Goal: Information Seeking & Learning: Learn about a topic

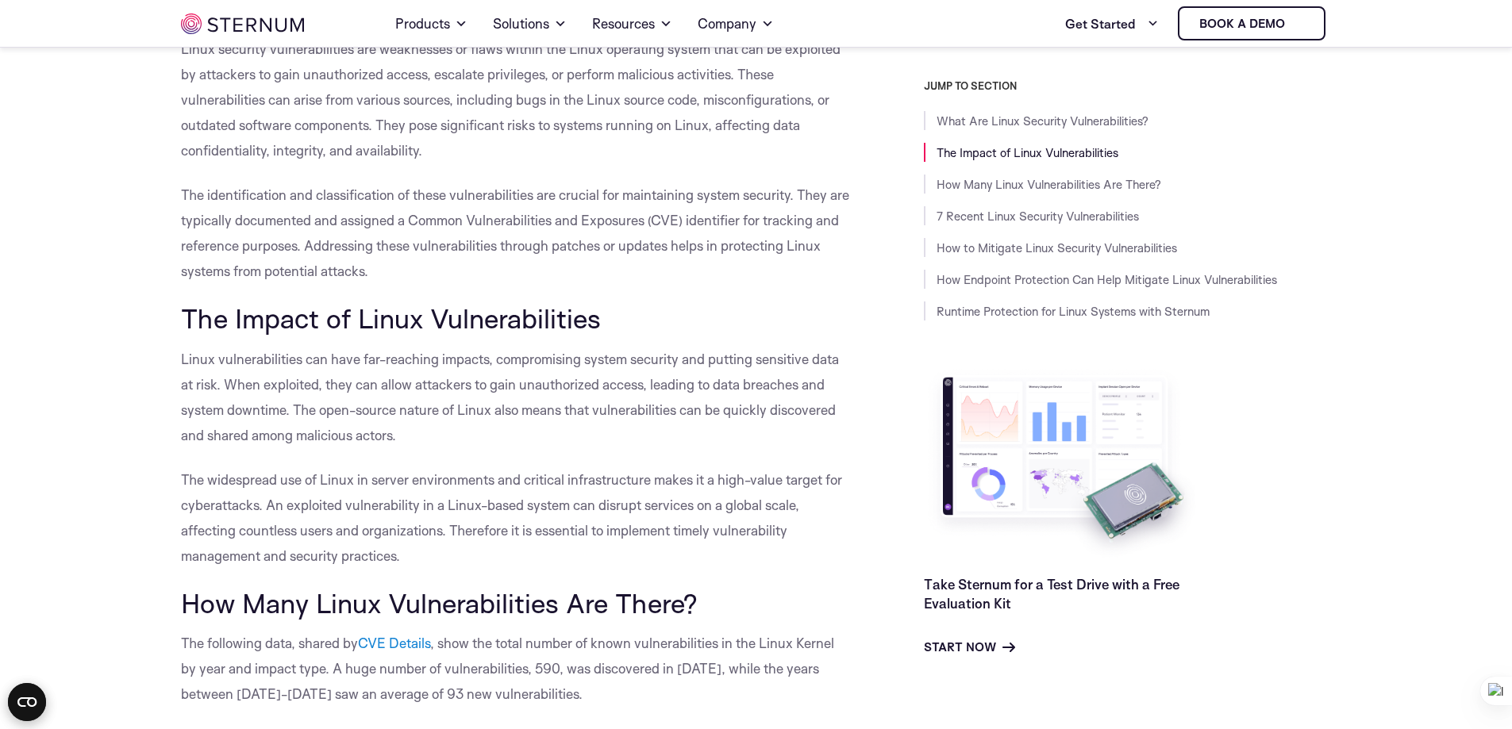
scroll to position [465, 0]
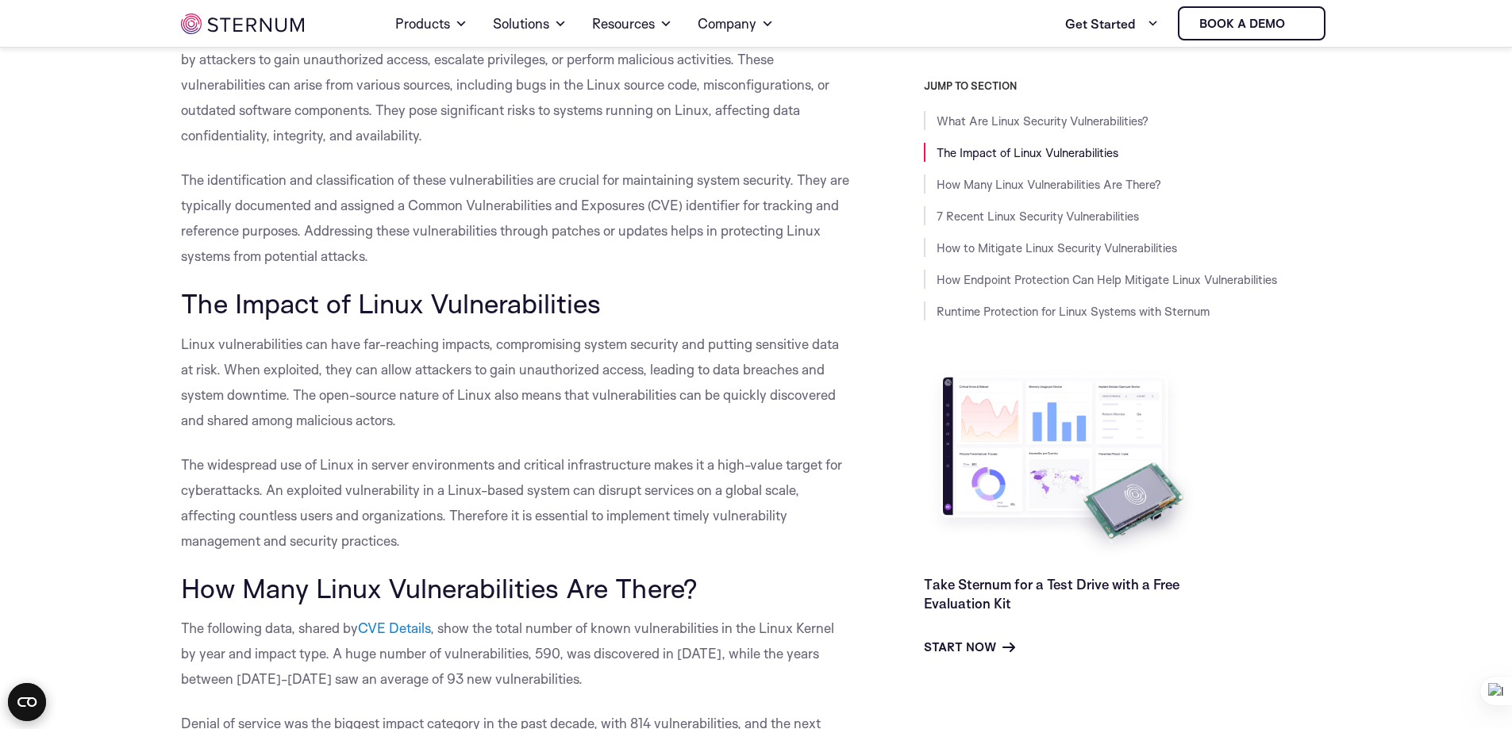
drag, startPoint x: 184, startPoint y: 302, endPoint x: 621, endPoint y: 309, distance: 436.5
click at [621, 309] on h2 "The Impact of Linux Vulnerabilities" at bounding box center [516, 303] width 671 height 30
copy span "The Impact of Linux Vulnerabilities"
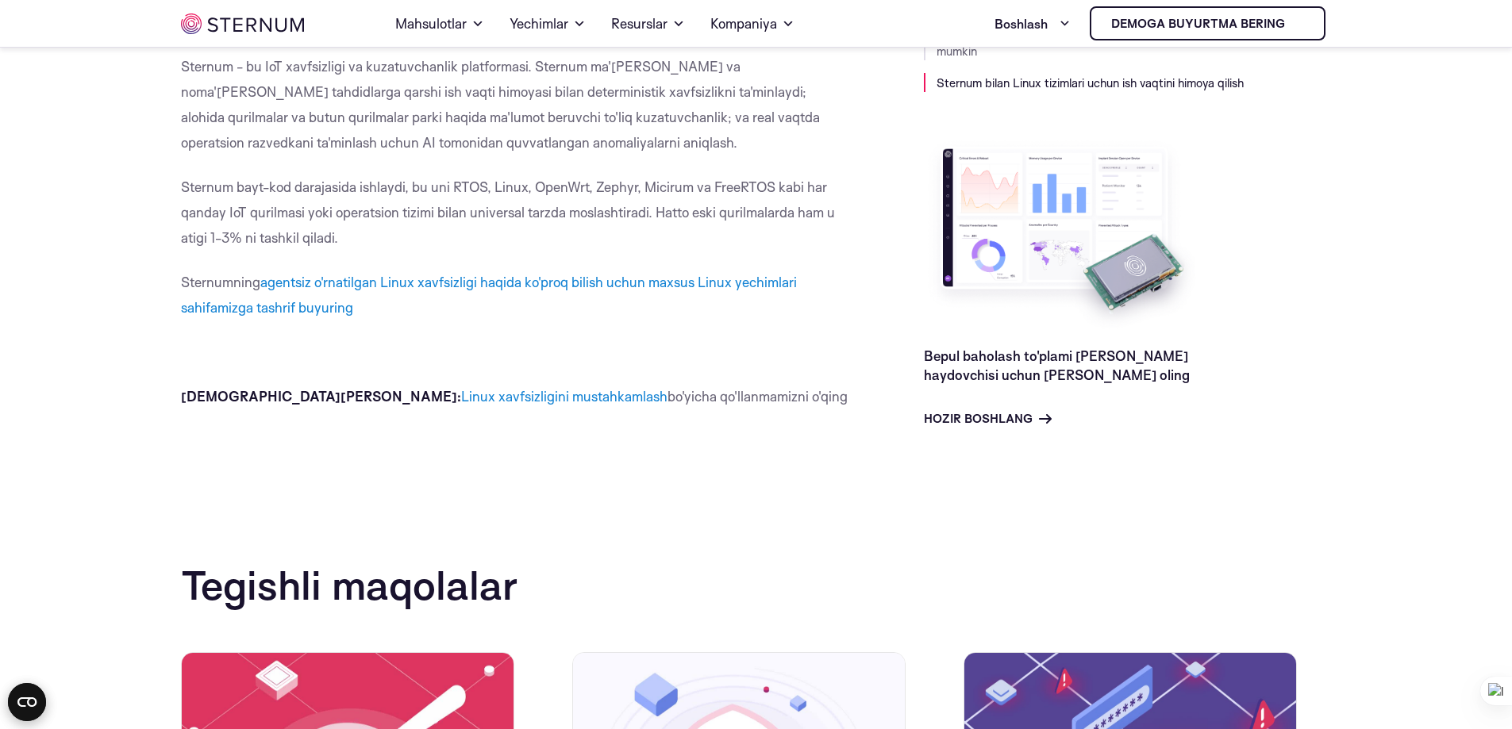
scroll to position [7051, 0]
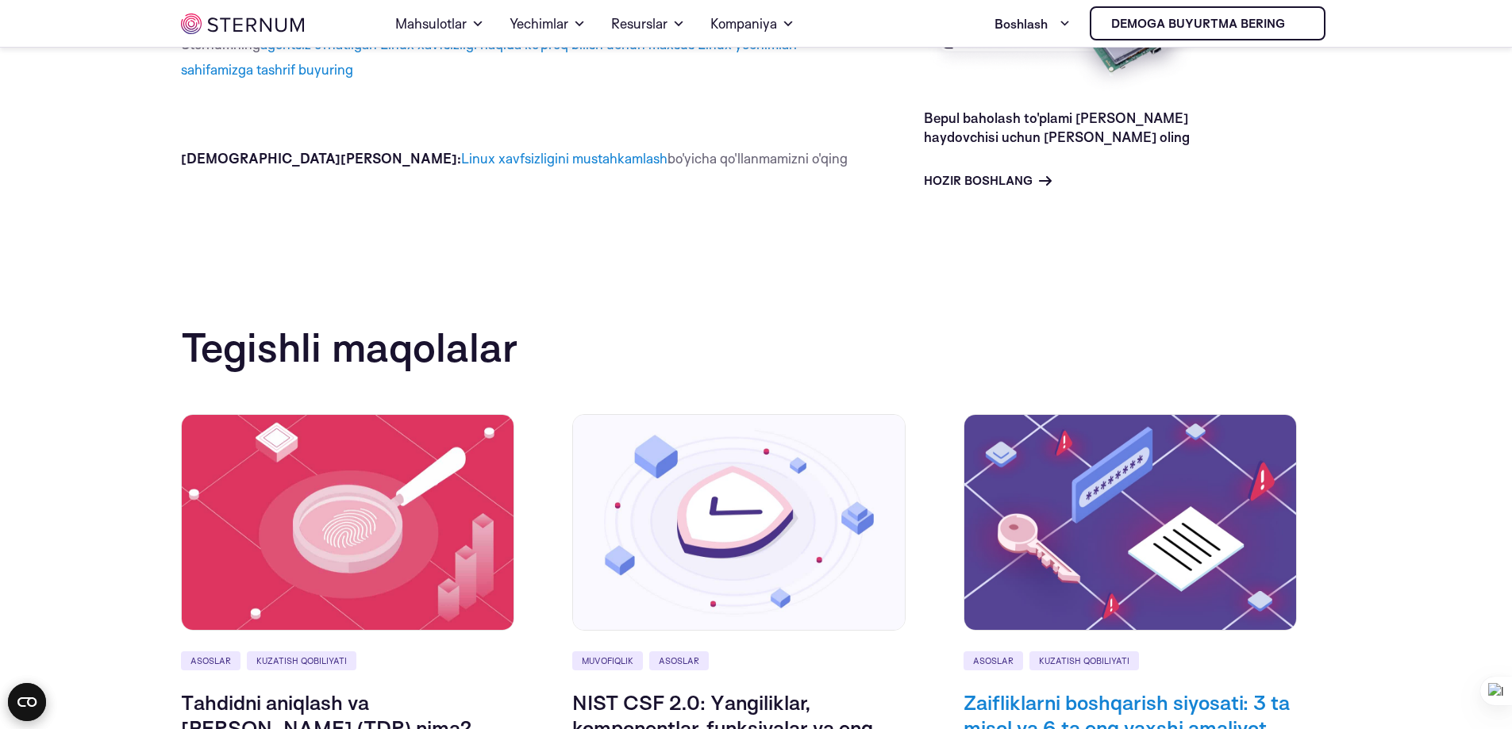
click at [1067, 690] on font "Zaifliklarni boshqarish siyosati: 3 ta misol va 6 ta eng yaxshi amaliyot" at bounding box center [1126, 715] width 326 height 51
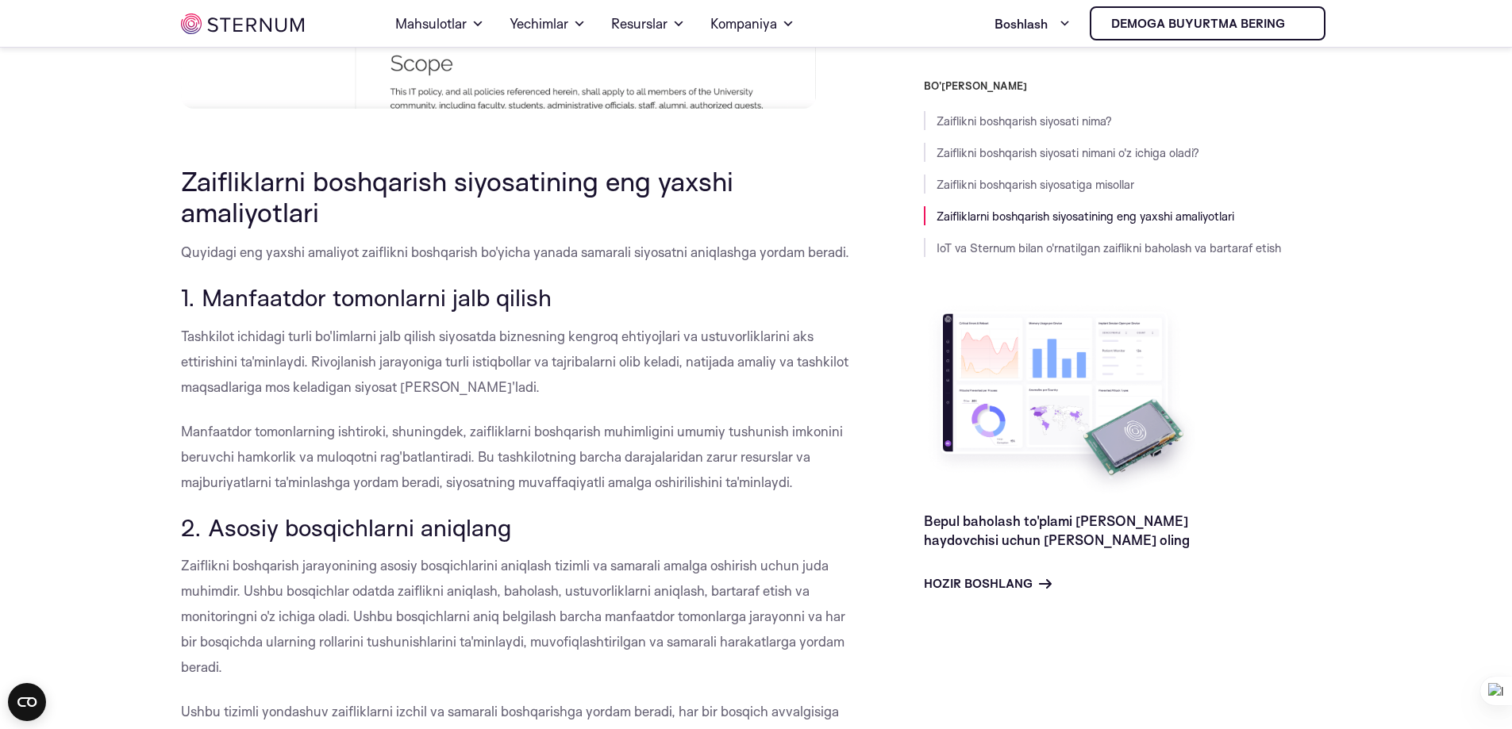
scroll to position [6179, 0]
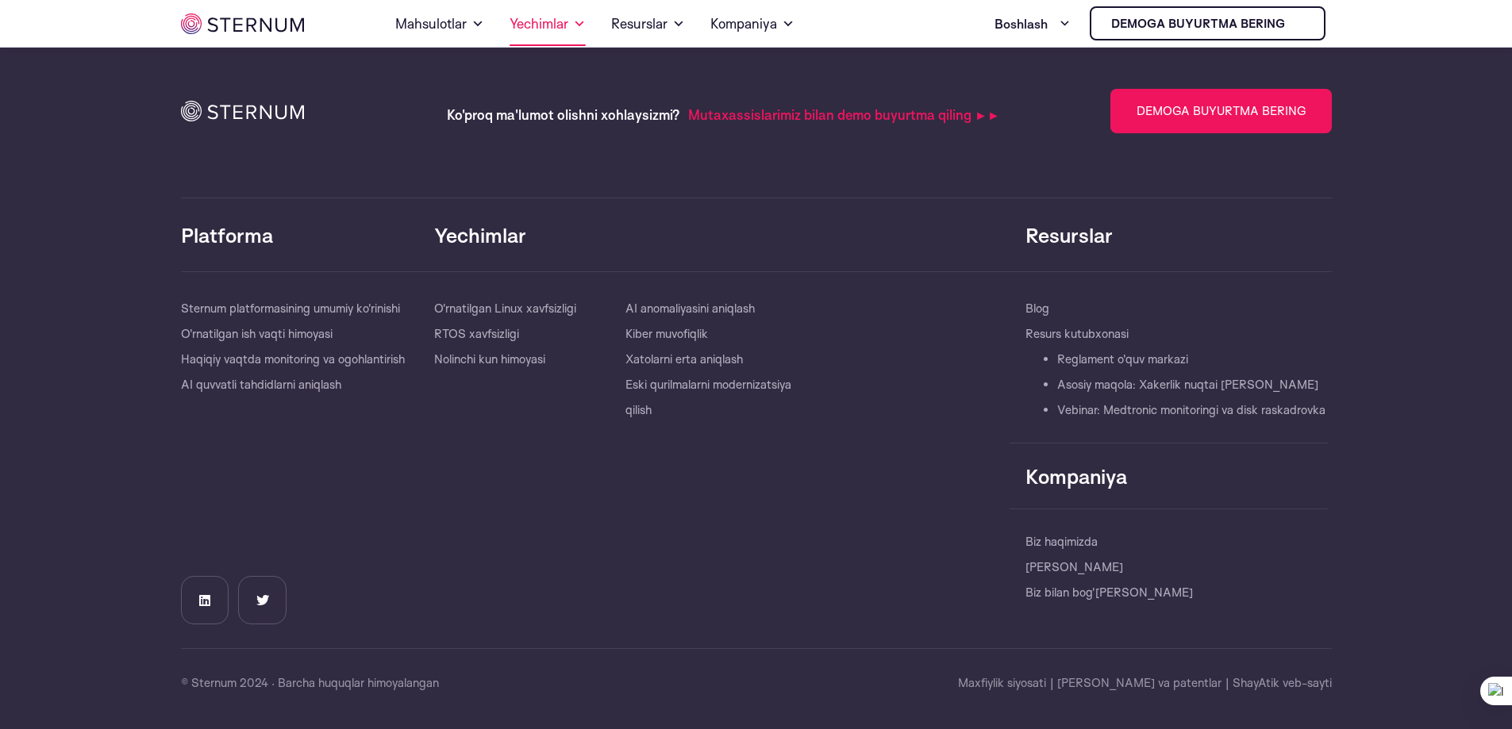
scroll to position [7306, 0]
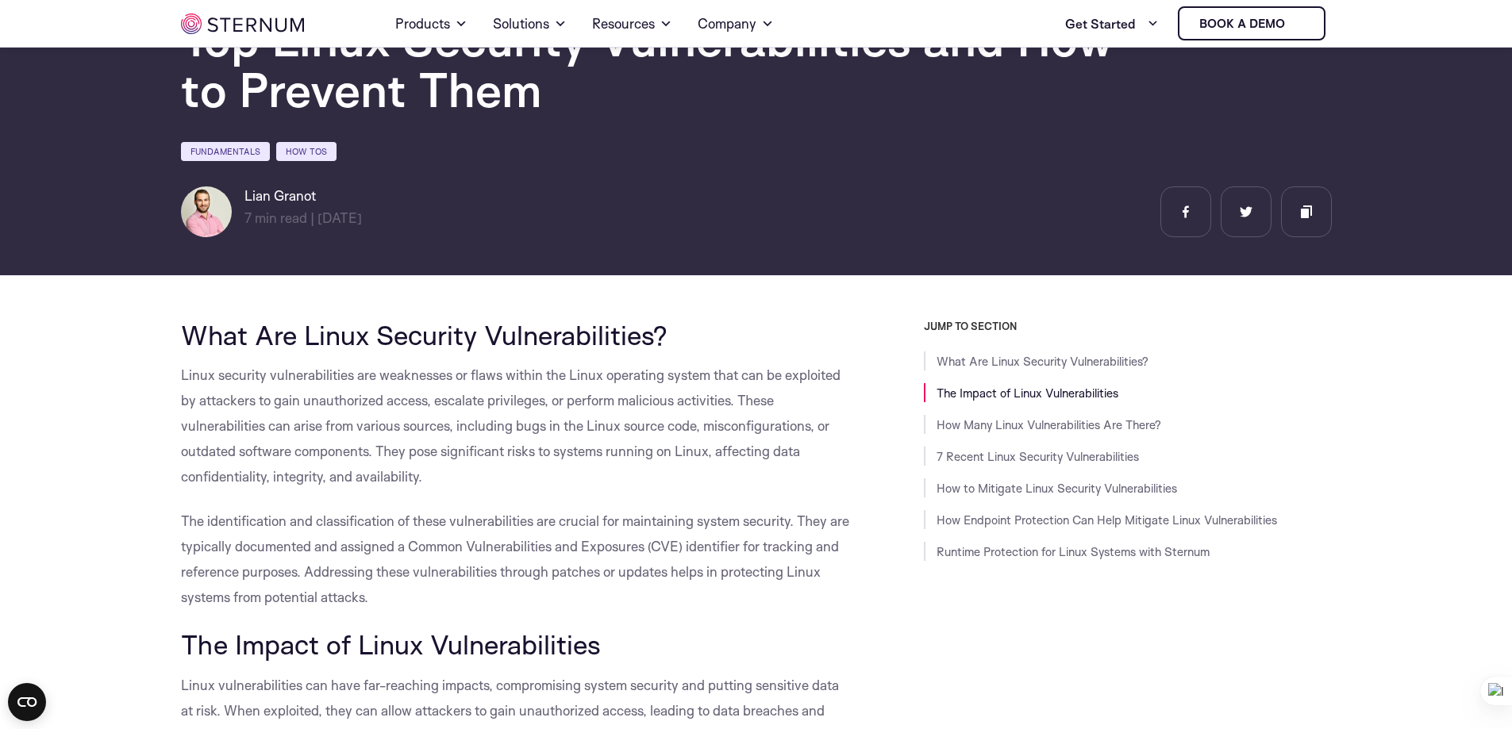
scroll to position [225, 0]
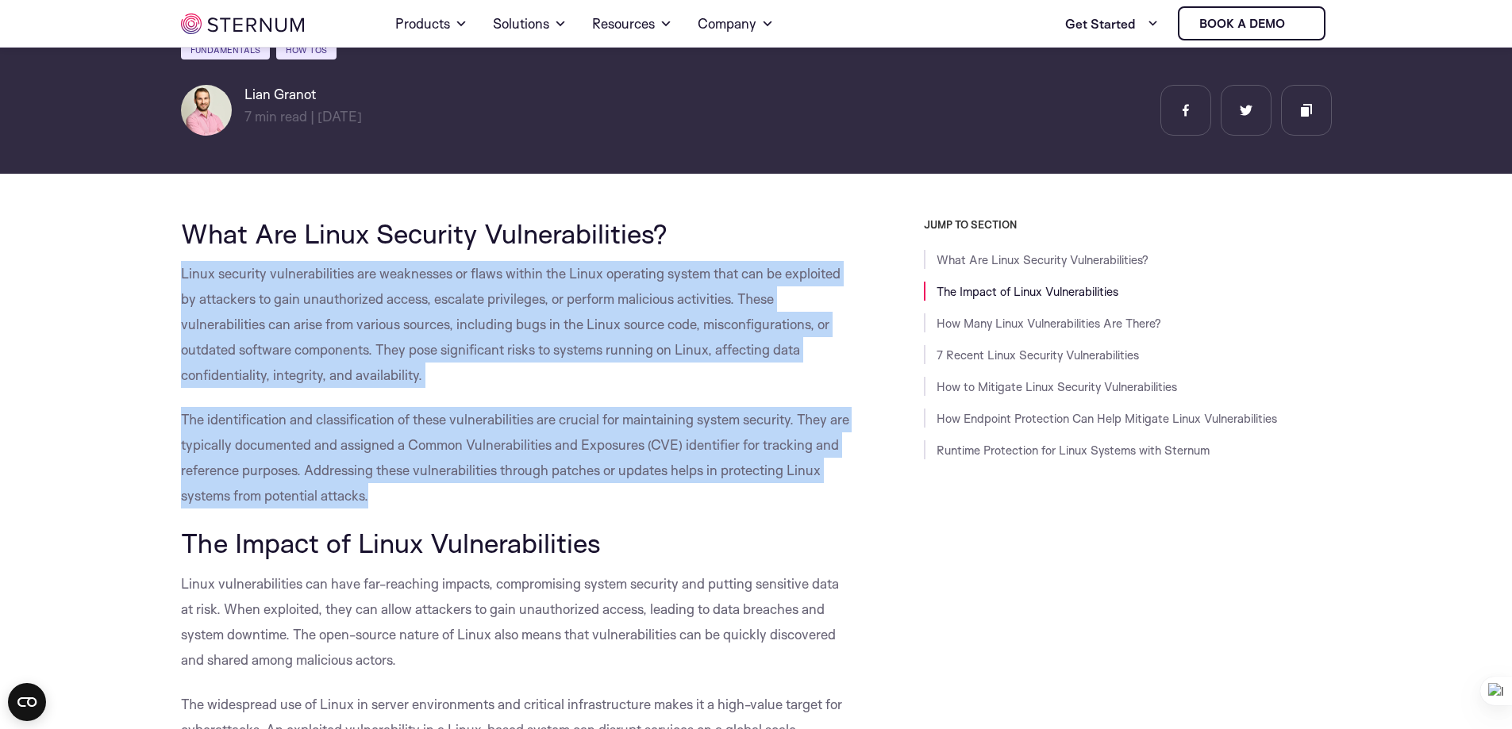
drag, startPoint x: 181, startPoint y: 273, endPoint x: 475, endPoint y: 488, distance: 363.9
click at [475, 488] on p "The identification and classification of these vulnerabilities are crucial for …" at bounding box center [516, 458] width 671 height 102
drag, startPoint x: 179, startPoint y: 271, endPoint x: 379, endPoint y: 498, distance: 302.4
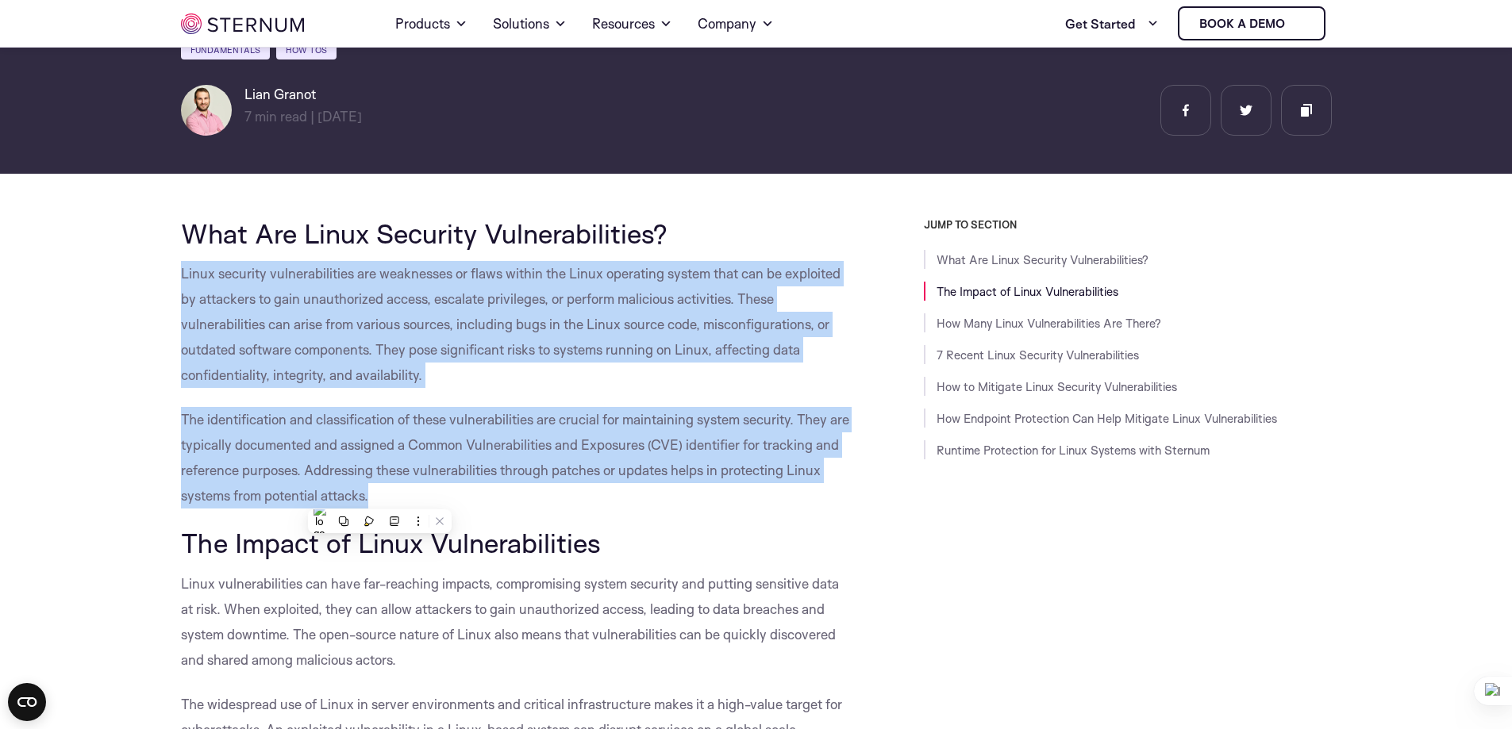
copy div "Linux security vulnerabilities are weaknesses or flaws within the Linux operati…"
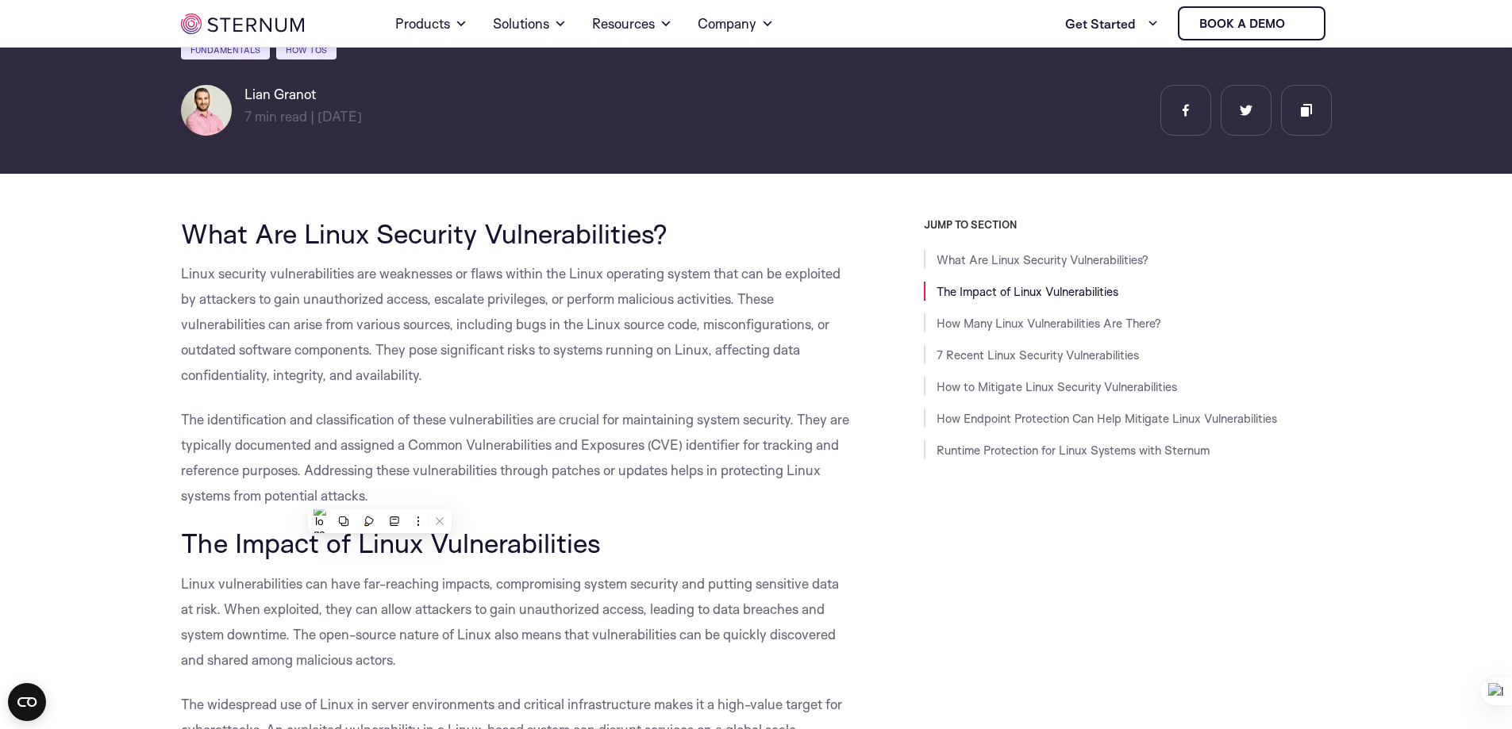
click at [702, 530] on h2 "The Impact of Linux Vulnerabilities" at bounding box center [516, 543] width 671 height 30
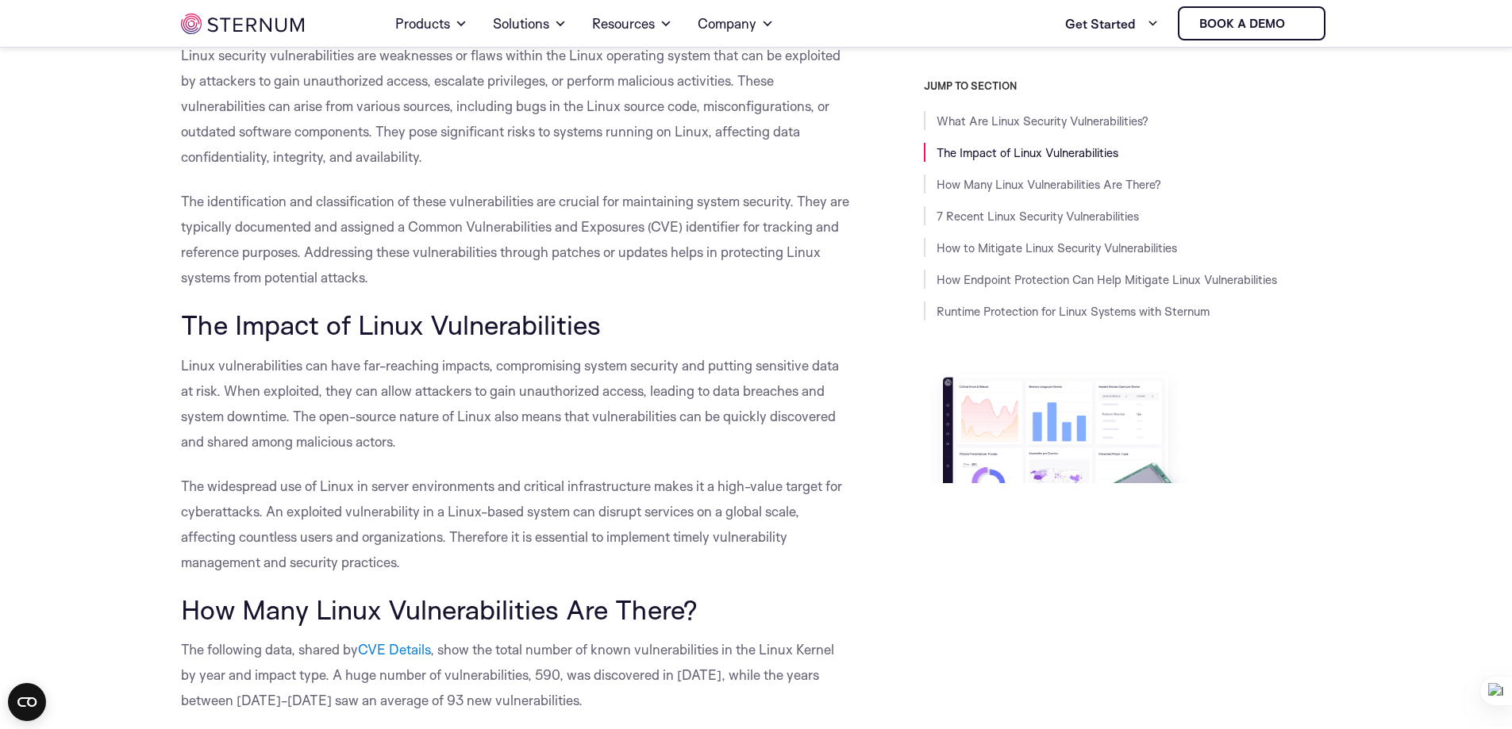
scroll to position [463, 0]
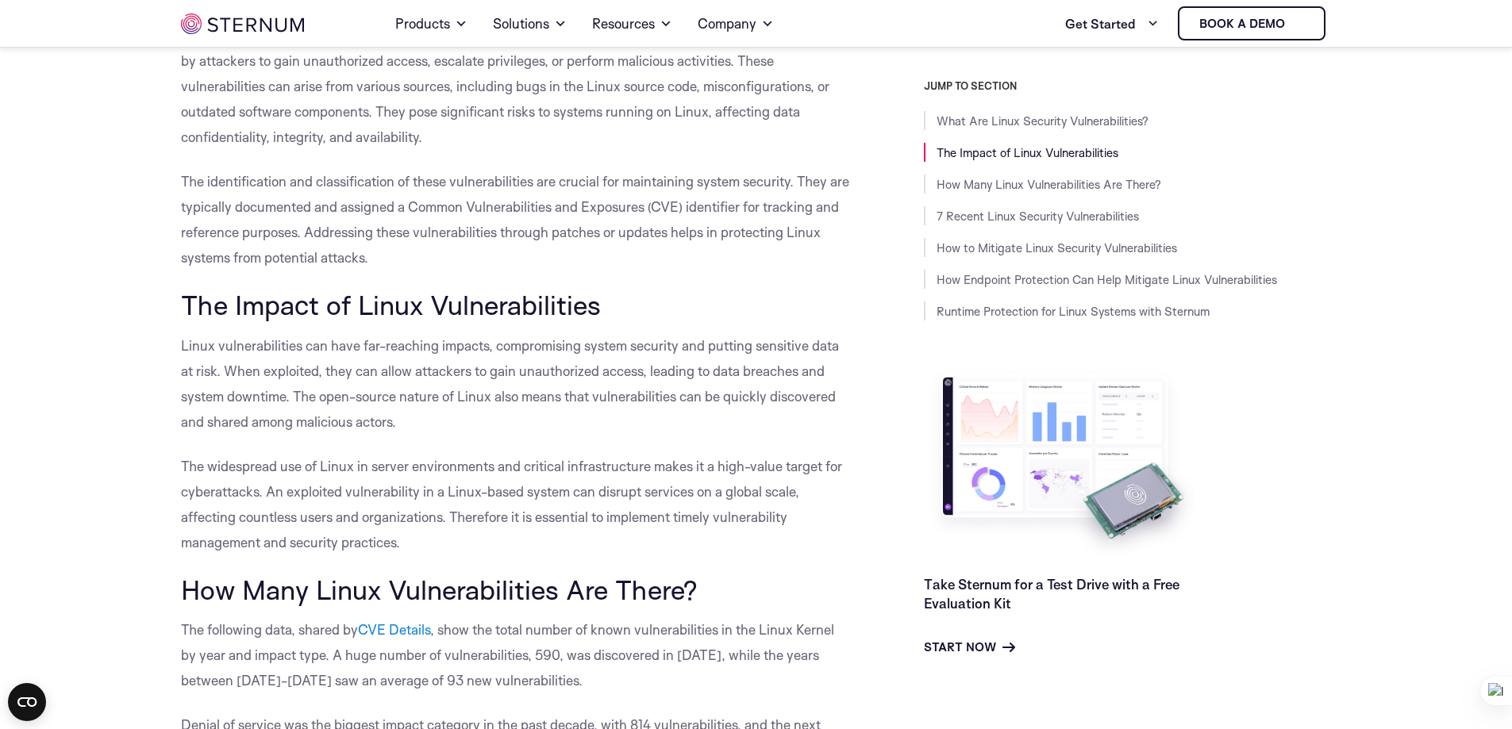
click at [435, 434] on p "Linux vulnerabilities can have far-reaching impacts, compromising system securi…" at bounding box center [516, 384] width 671 height 102
click at [181, 346] on span "Linux vulnerabilities can have far-reaching impacts, compromising system securi…" at bounding box center [510, 383] width 658 height 93
drag, startPoint x: 184, startPoint y: 300, endPoint x: 626, endPoint y: 310, distance: 442.1
click at [626, 310] on h2 "The Impact of Linux Vulnerabilities" at bounding box center [516, 305] width 671 height 30
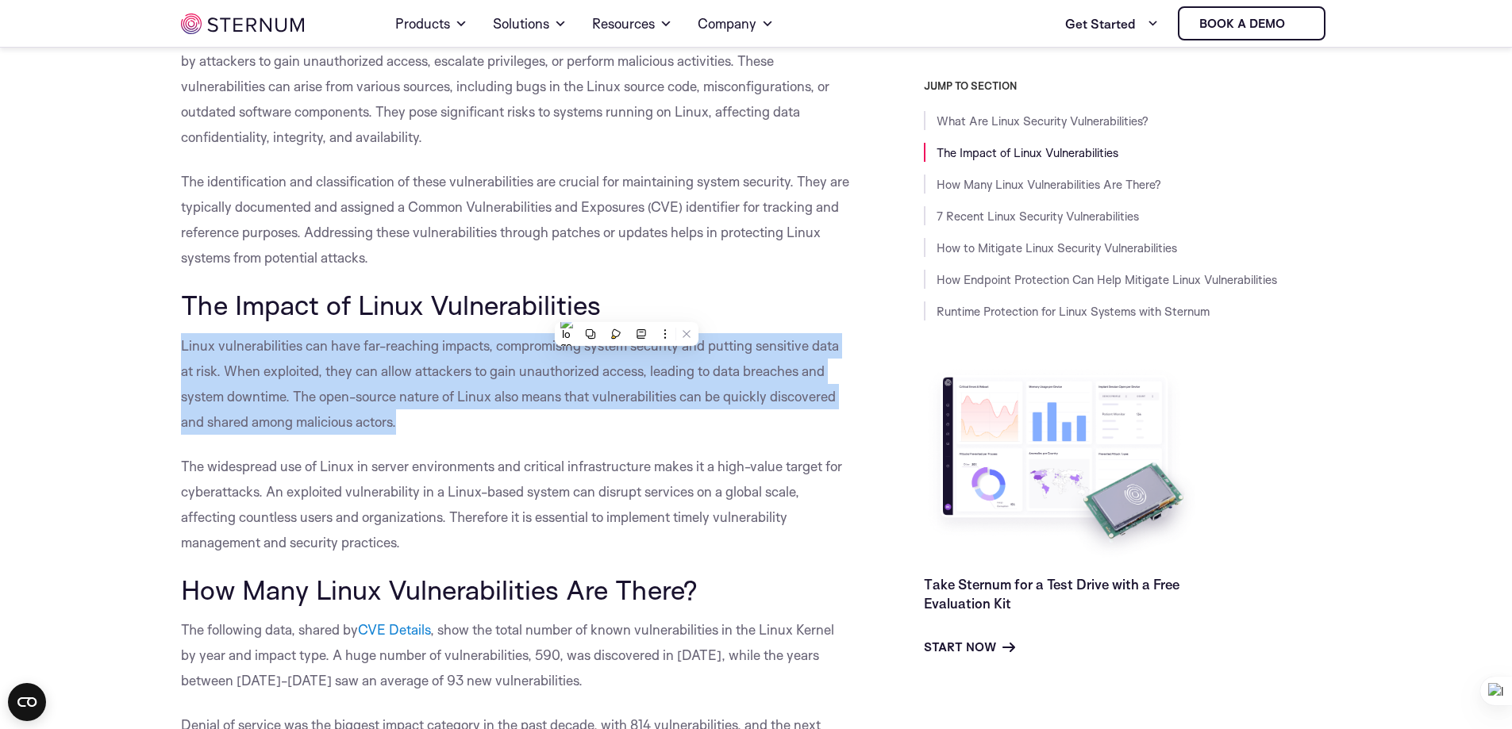
drag, startPoint x: 182, startPoint y: 346, endPoint x: 420, endPoint y: 431, distance: 252.7
click at [420, 431] on p "Linux vulnerabilities can have far-reaching impacts, compromising system securi…" at bounding box center [516, 384] width 671 height 102
click at [524, 428] on p "Linux vulnerabilities can have far-reaching impacts, compromising system securi…" at bounding box center [516, 384] width 671 height 102
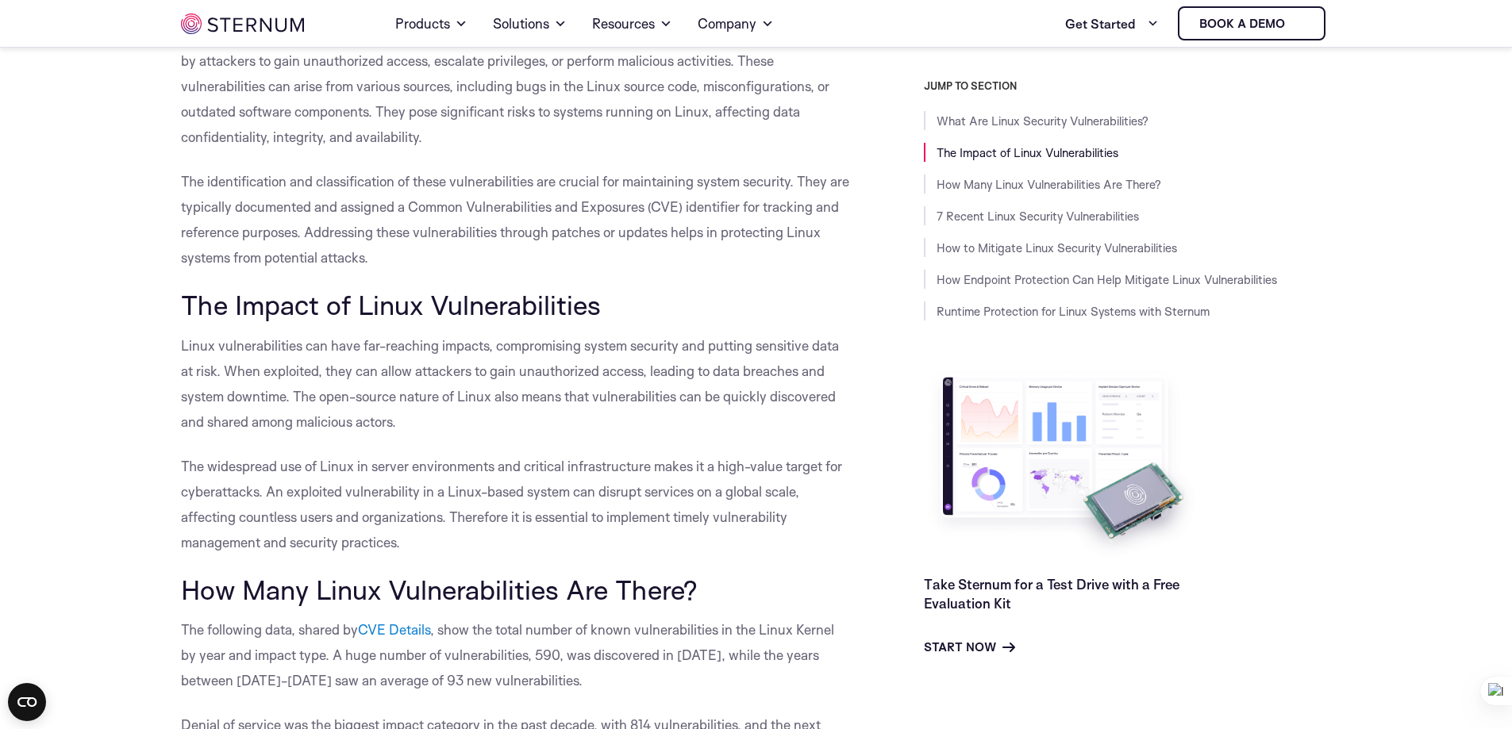
drag, startPoint x: 179, startPoint y: 342, endPoint x: 447, endPoint y: 530, distance: 327.6
copy div "Linux vulnerabilities can have far-reaching impacts, compromising system securi…"
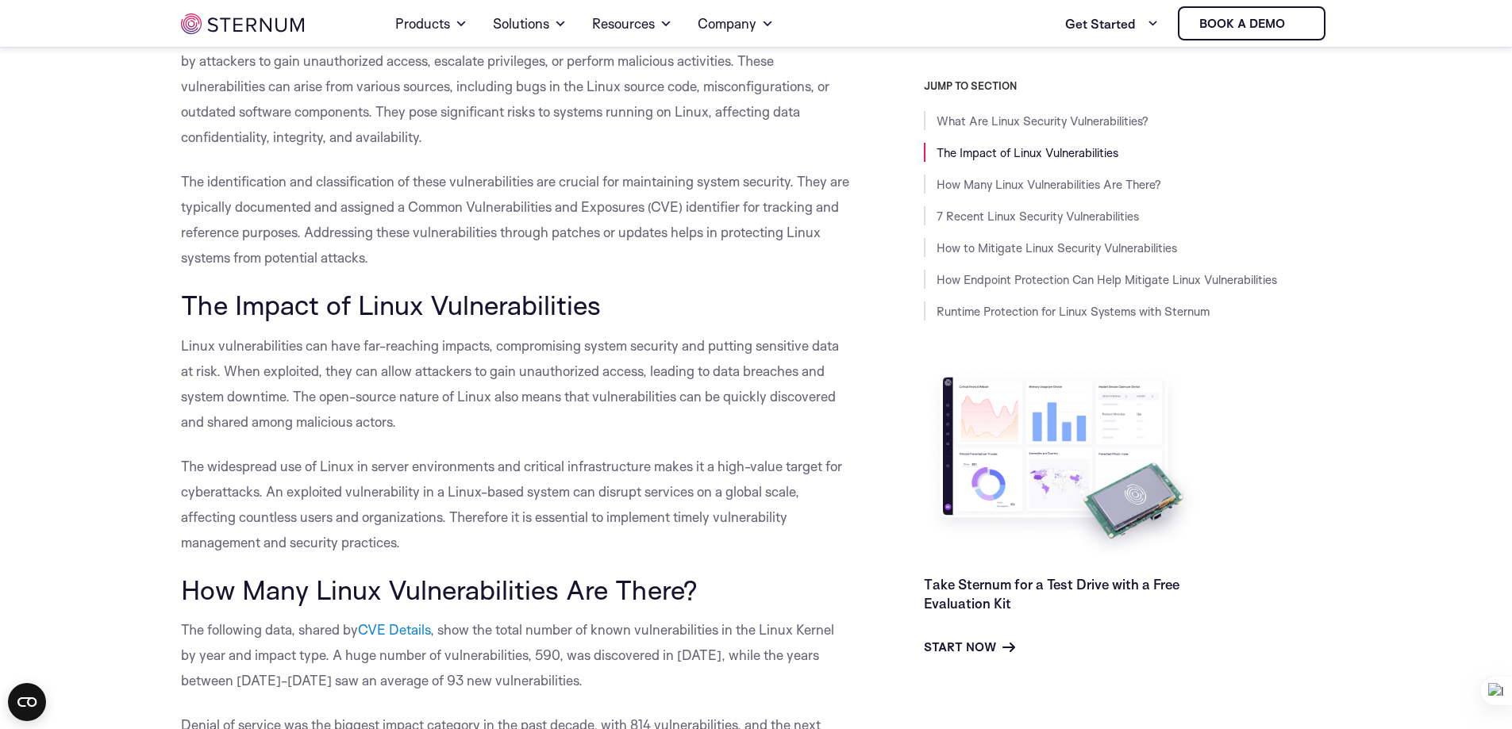
click at [413, 432] on p "Linux vulnerabilities can have far-reaching impacts, compromising system securi…" at bounding box center [516, 384] width 671 height 102
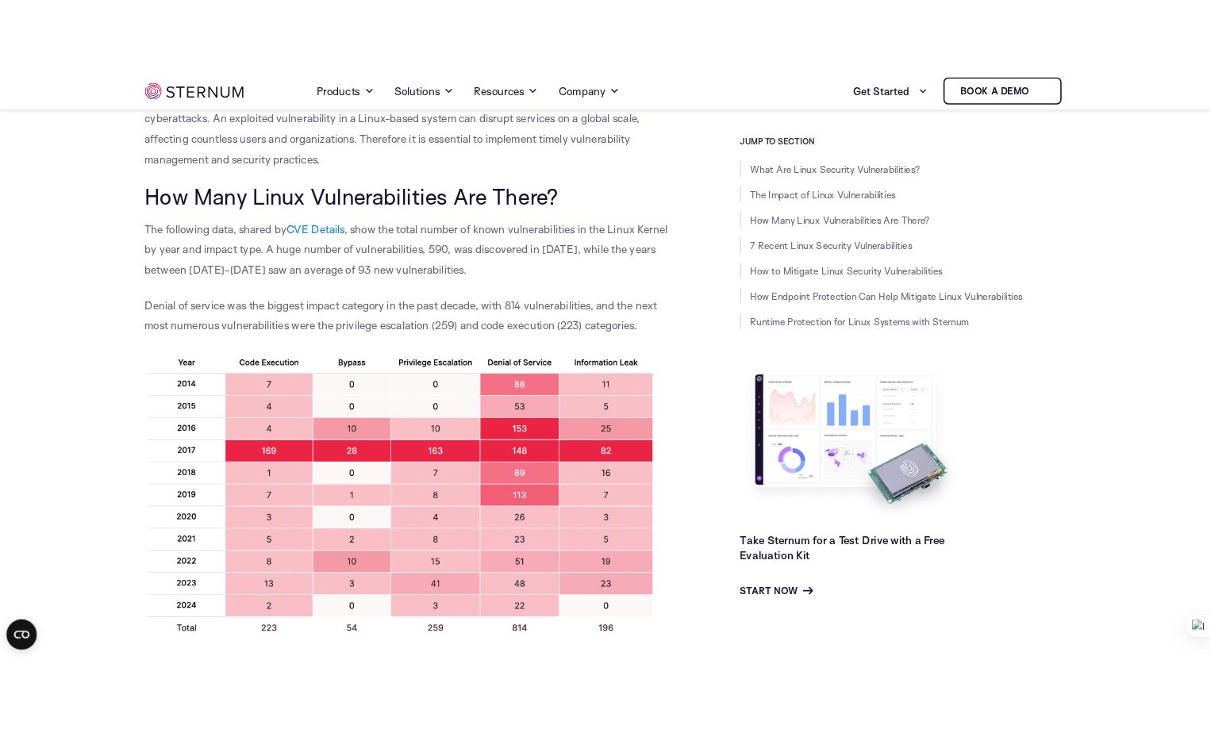
scroll to position [939, 0]
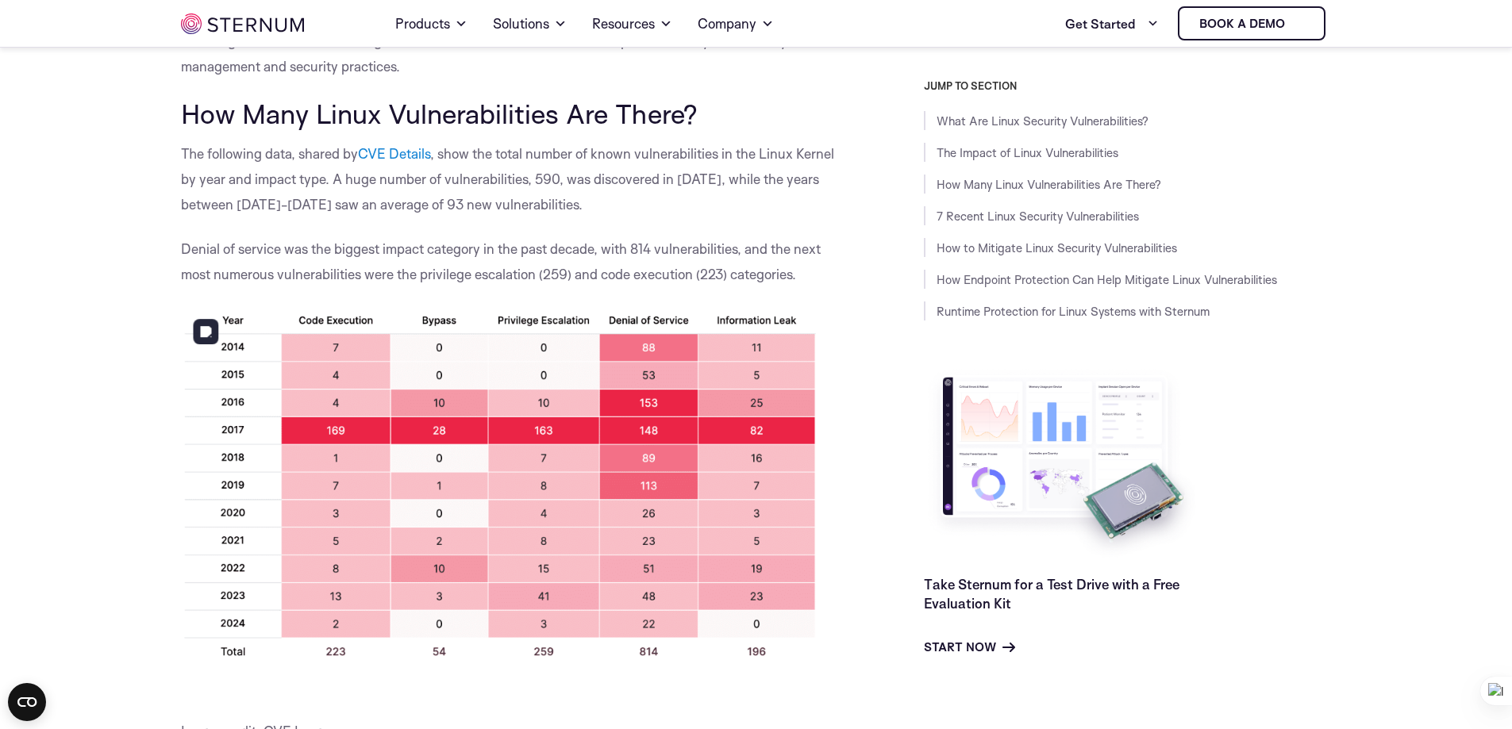
click at [332, 475] on img at bounding box center [498, 483] width 635 height 355
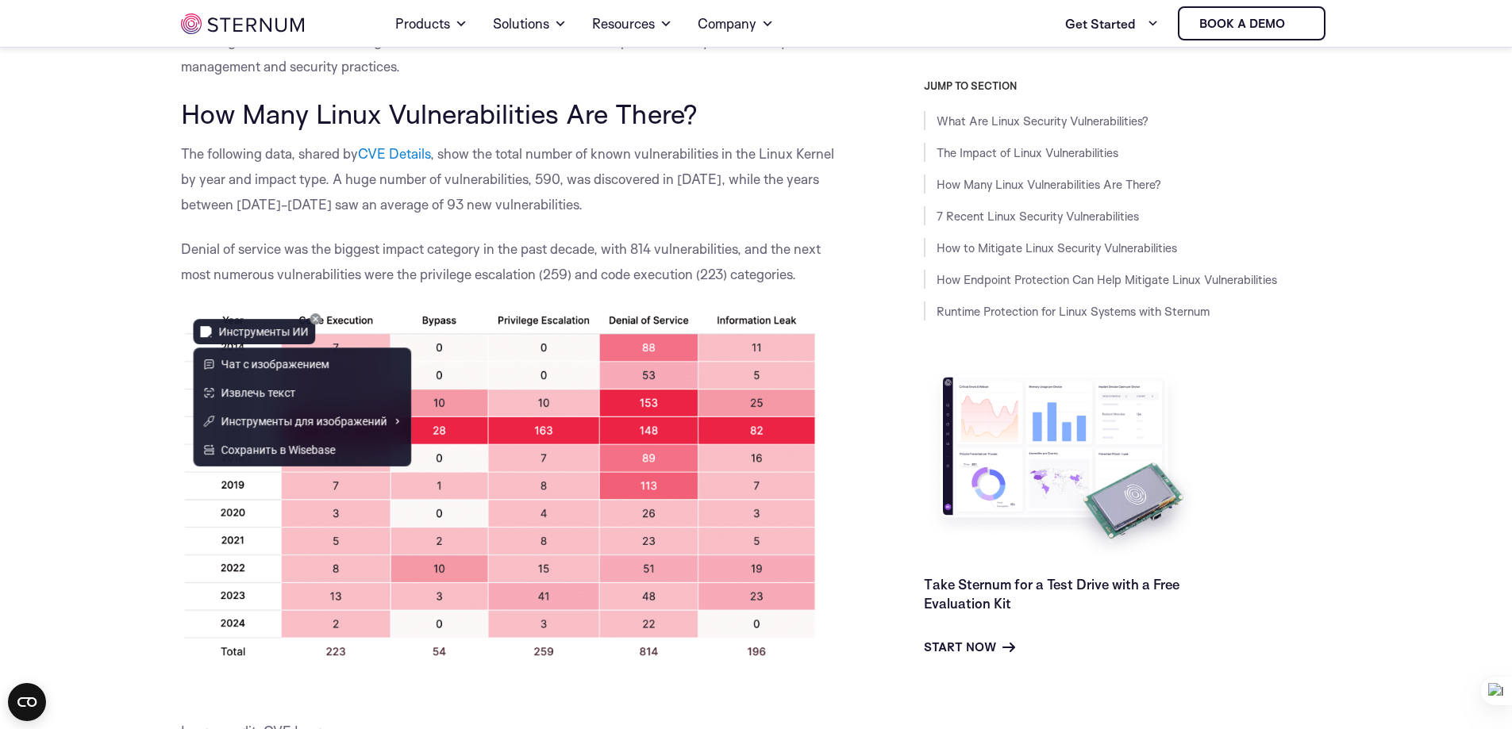
click at [203, 329] on img at bounding box center [206, 331] width 11 height 11
click at [270, 332] on div "Инструменты ИИ" at bounding box center [264, 331] width 90 height 17
click at [262, 394] on span "Извлечь текст" at bounding box center [258, 392] width 75 height 17
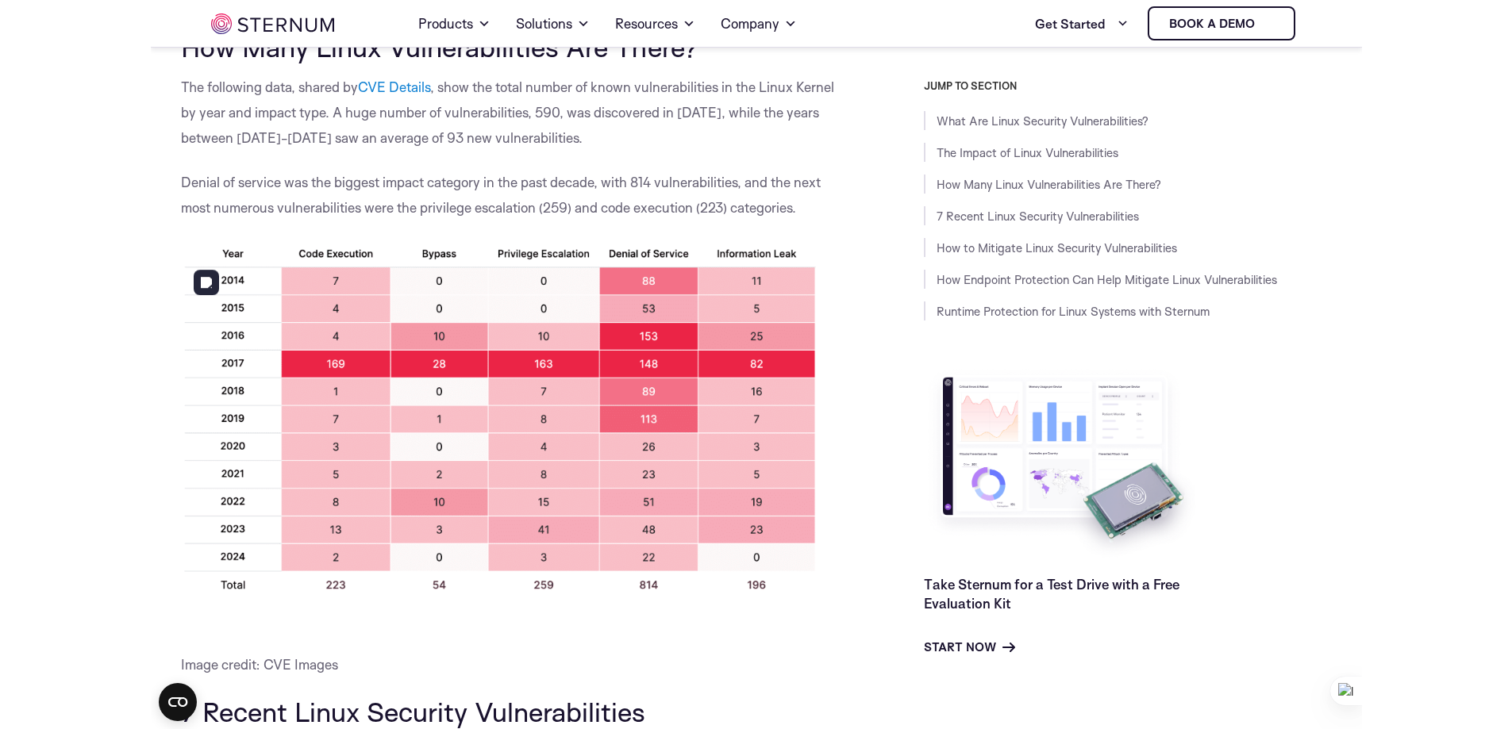
scroll to position [1019, 0]
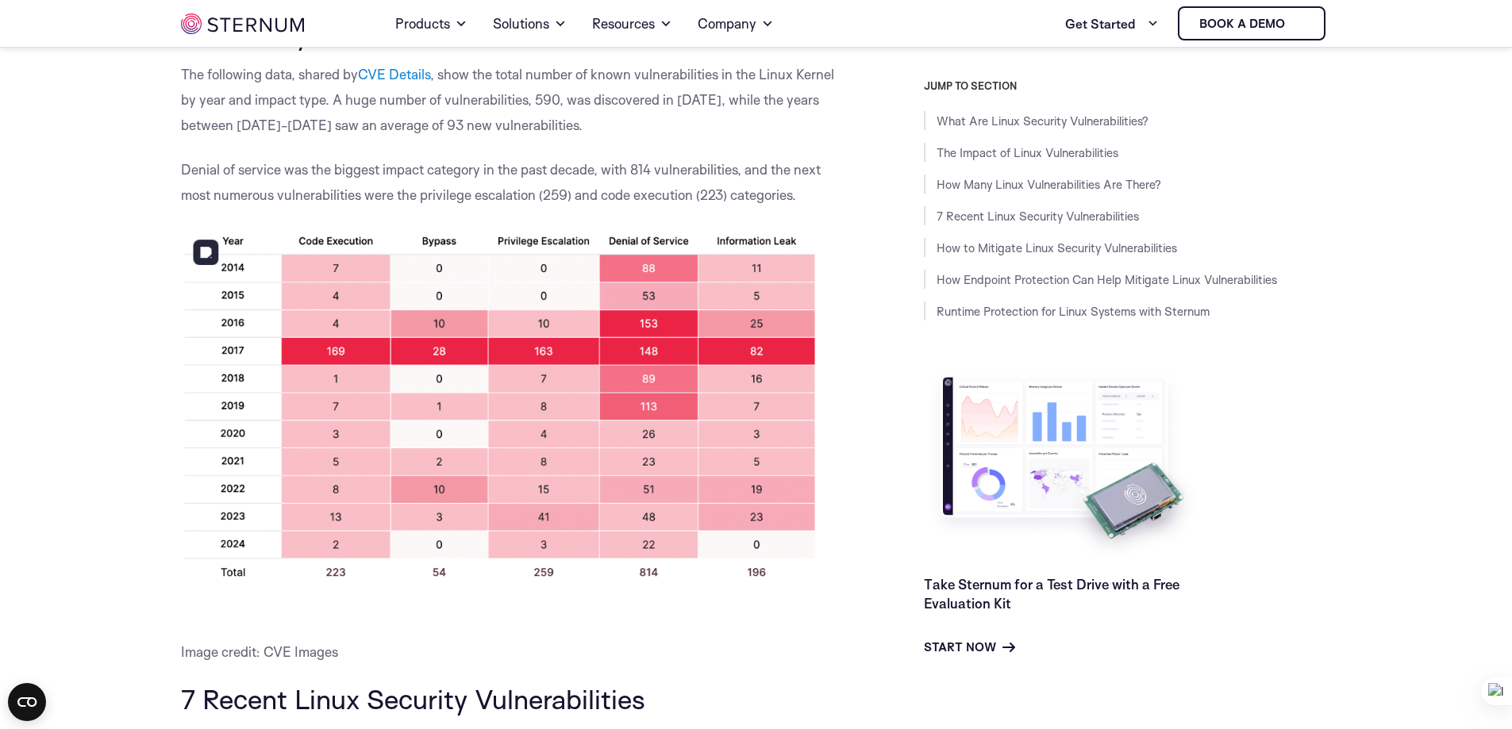
drag, startPoint x: 186, startPoint y: 218, endPoint x: 679, endPoint y: 344, distance: 508.5
click at [836, 286] on h2 at bounding box center [516, 427] width 671 height 400
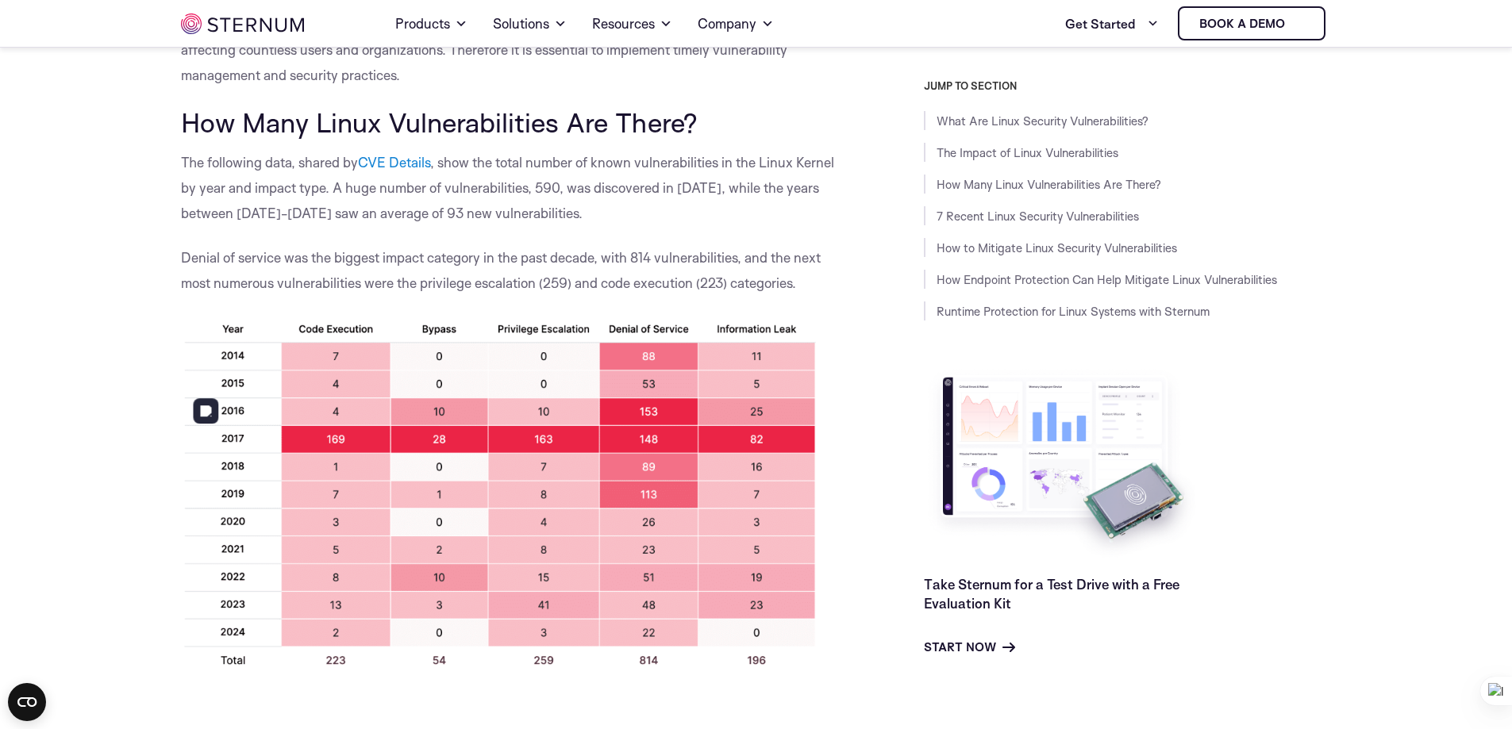
scroll to position [860, 0]
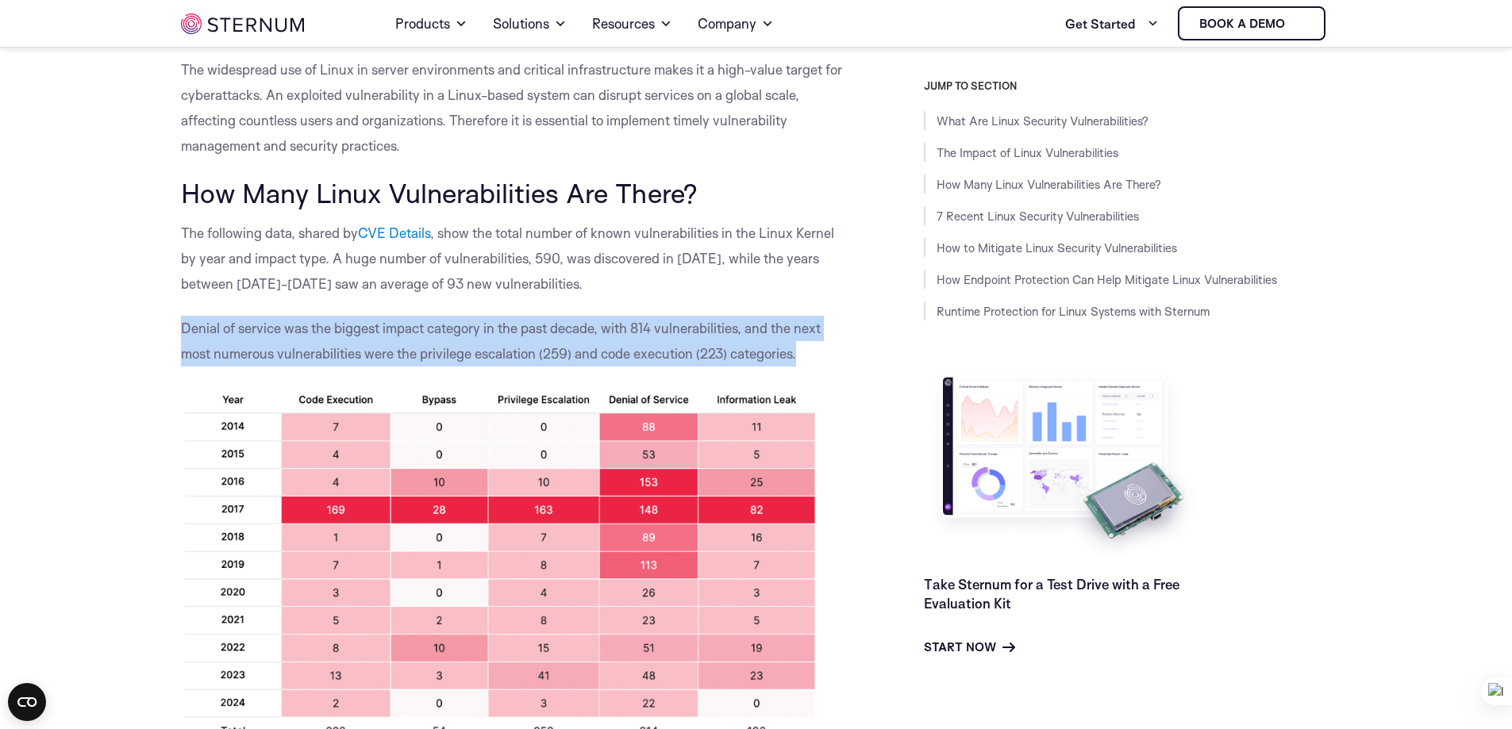
drag, startPoint x: 180, startPoint y: 323, endPoint x: 816, endPoint y: 351, distance: 636.2
click at [816, 351] on p "Denial of service was the biggest impact category in the past decade, with 814 …" at bounding box center [516, 341] width 671 height 51
copy span "Denial of service was the biggest impact category in the past decade, with 814 …"
